Goal: Transaction & Acquisition: Register for event/course

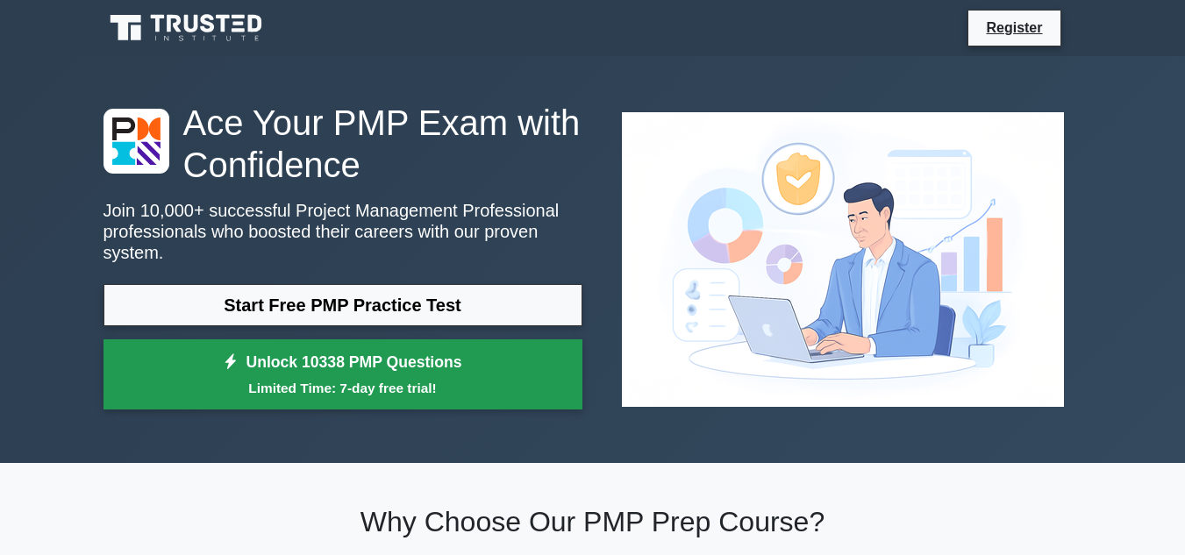
click at [421, 361] on link "Unlock 10338 PMP Questions Limited Time: 7-day free trial!" at bounding box center [342, 374] width 479 height 70
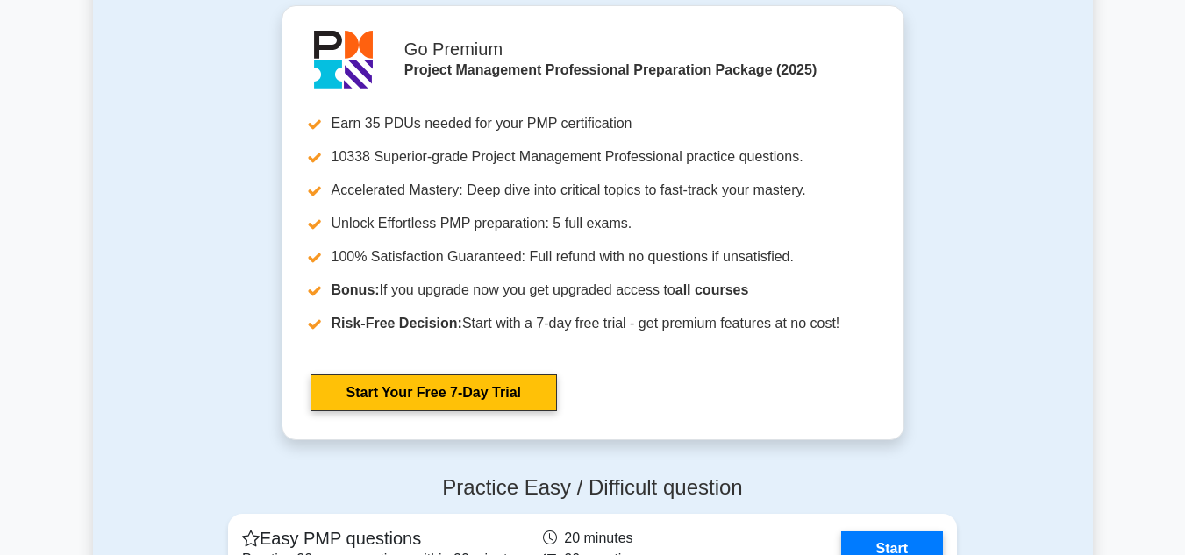
scroll to position [4350, 0]
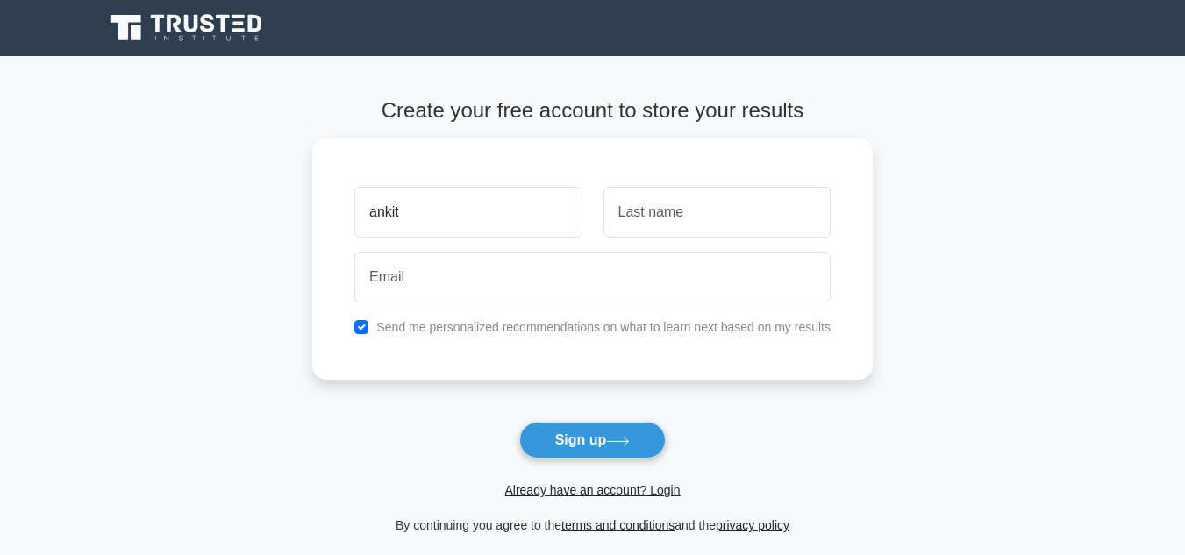
type input "ankit"
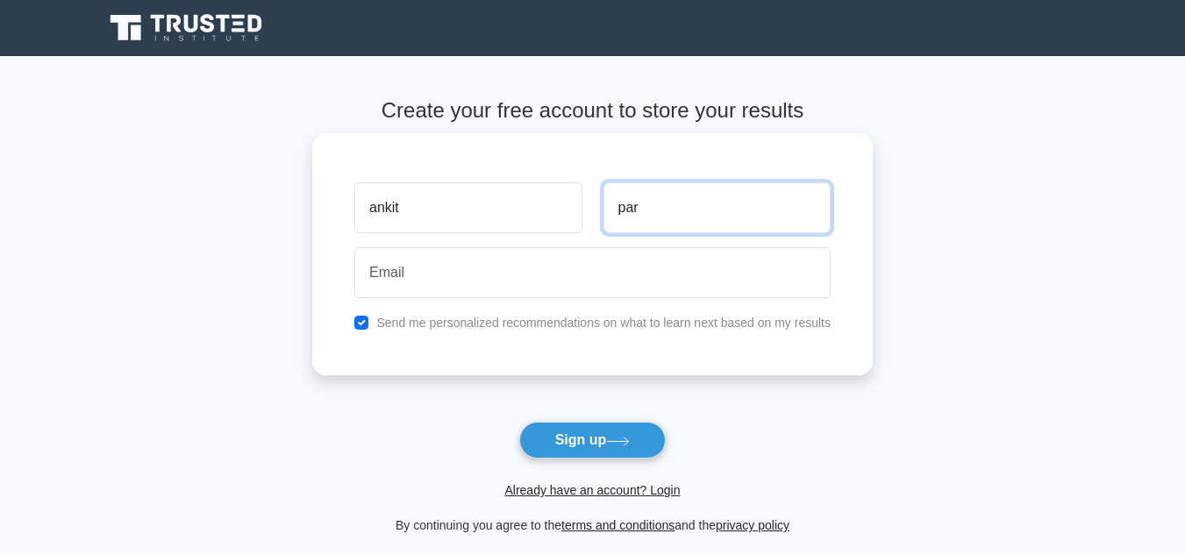
type input "par"
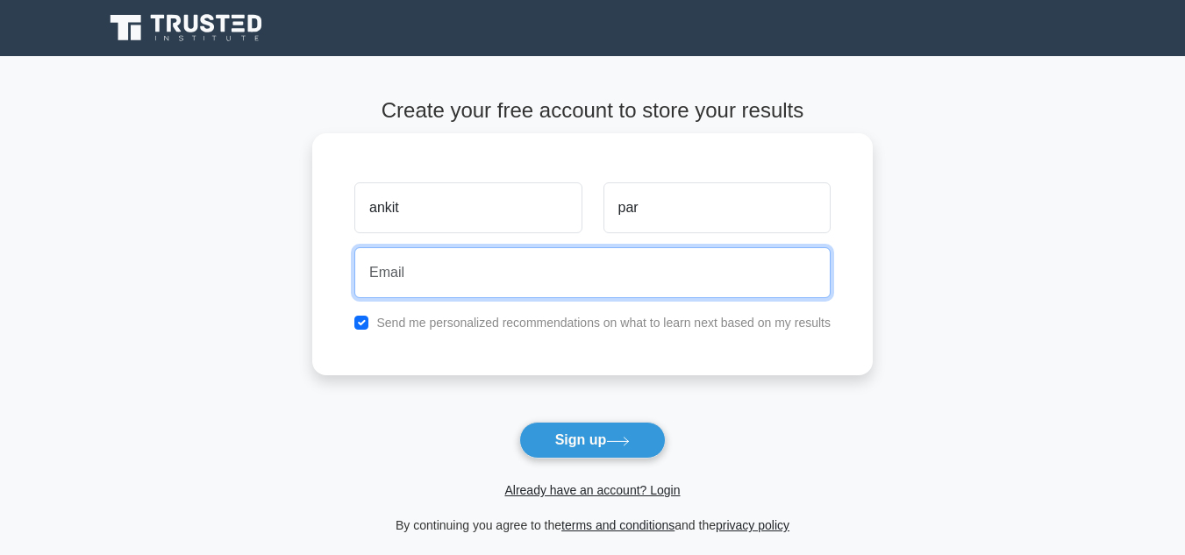
click at [479, 277] on input "email" at bounding box center [592, 272] width 476 height 51
type input "cakedelightsvsp@gmail.com"
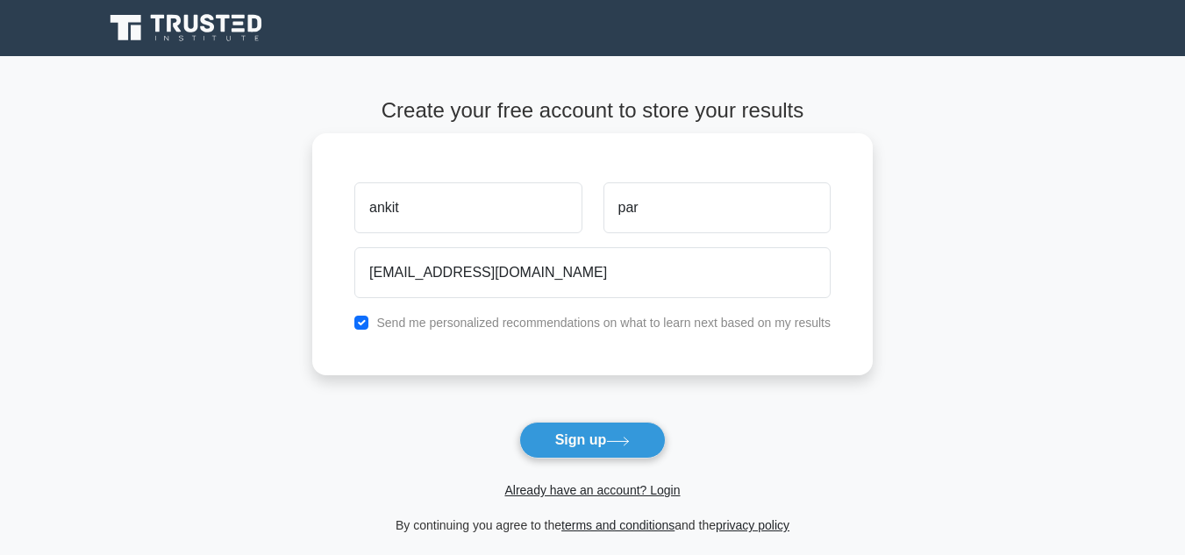
click at [371, 326] on div "Send me personalized recommendations on what to learn next based on my results" at bounding box center [592, 322] width 497 height 21
click at [366, 324] on input "checkbox" at bounding box center [361, 323] width 14 height 14
checkbox input "false"
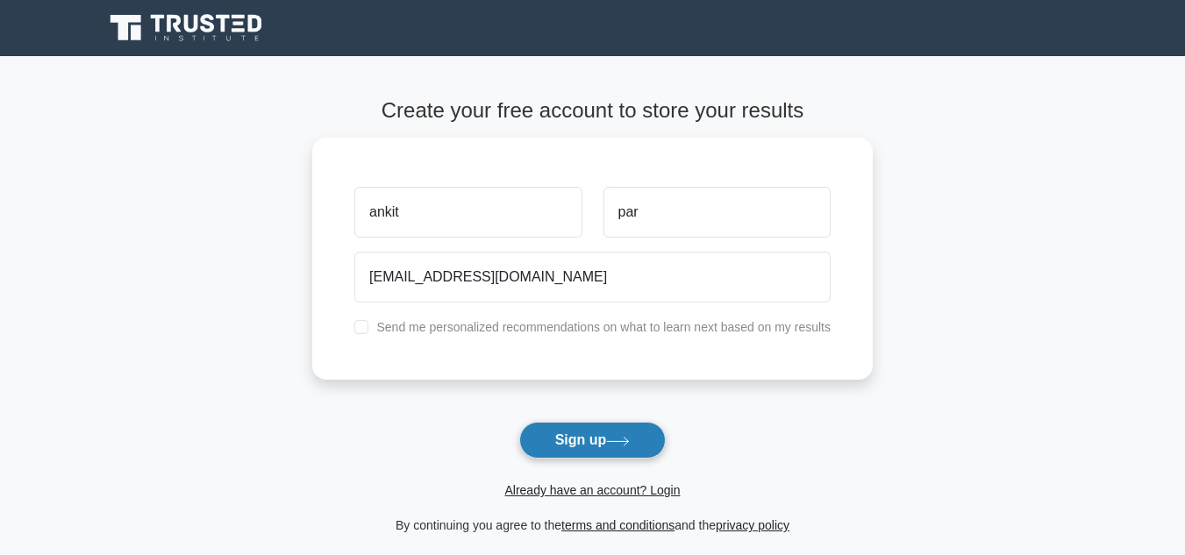
click at [576, 441] on button "Sign up" at bounding box center [592, 440] width 147 height 37
